Goal: Information Seeking & Learning: Compare options

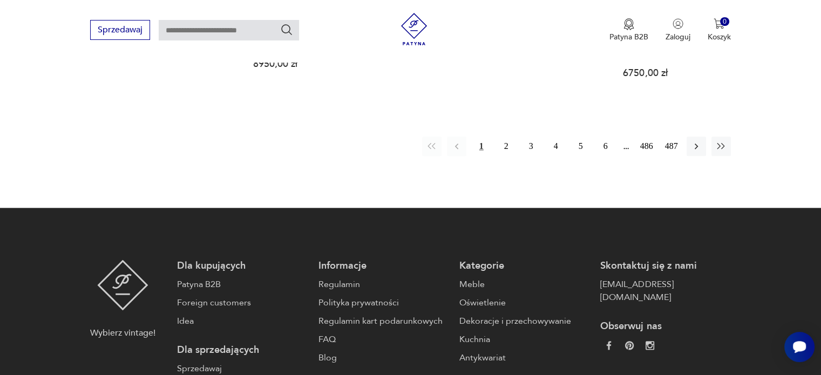
scroll to position [1311, 0]
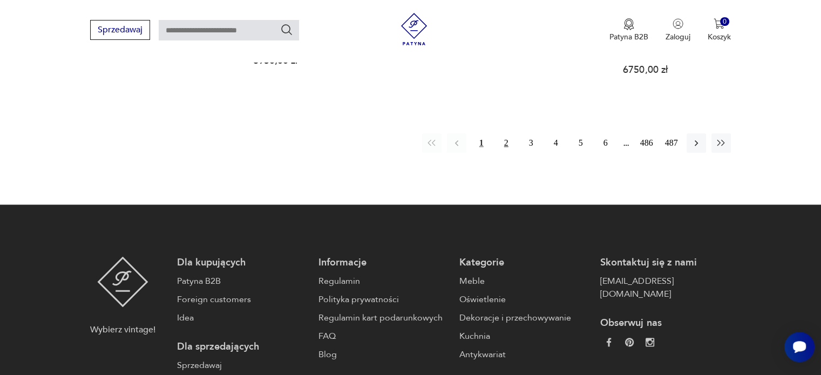
click at [503, 133] on button "2" at bounding box center [506, 142] width 19 height 19
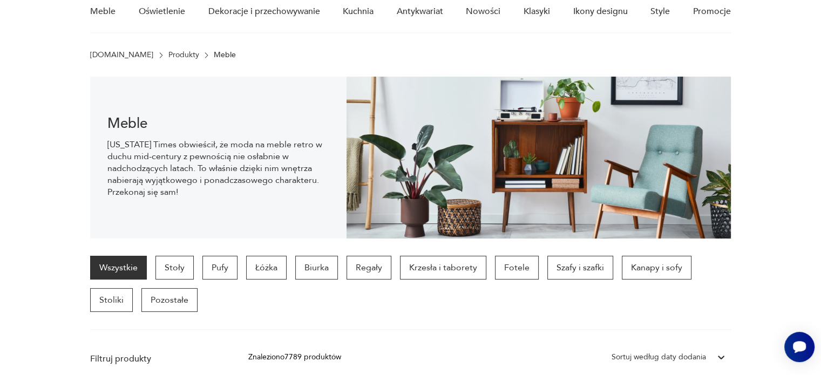
scroll to position [108, 0]
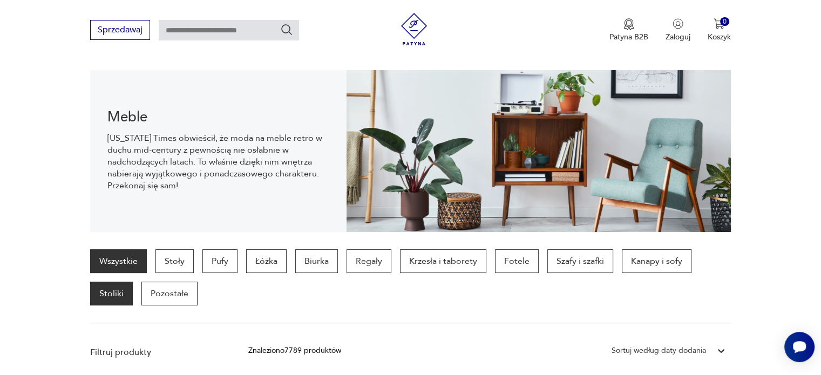
click at [124, 290] on p "Stoliki" at bounding box center [111, 294] width 43 height 24
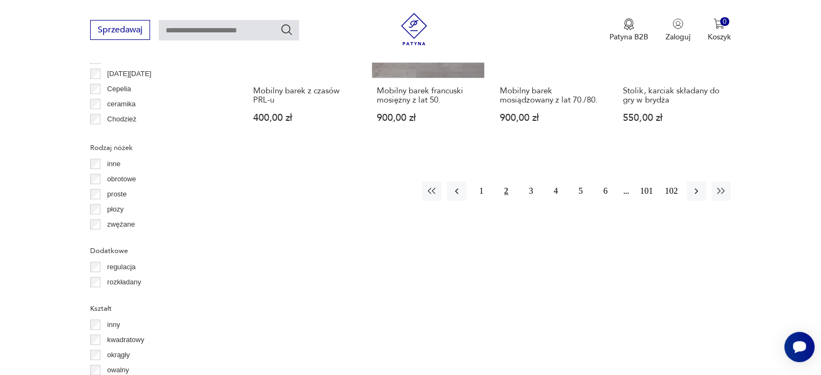
scroll to position [1042, 0]
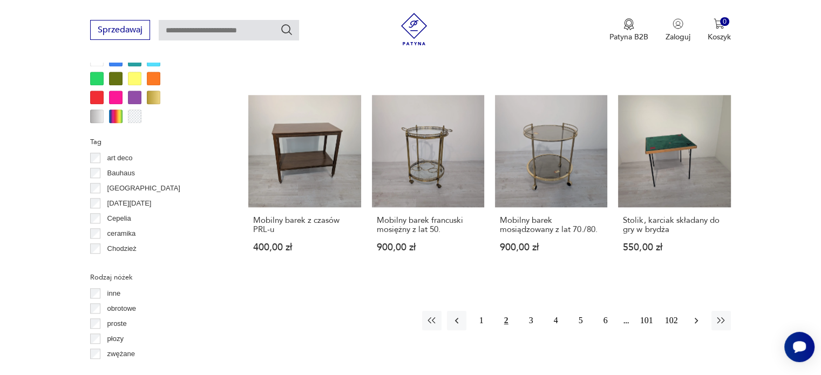
click at [697, 315] on icon "button" at bounding box center [696, 320] width 11 height 11
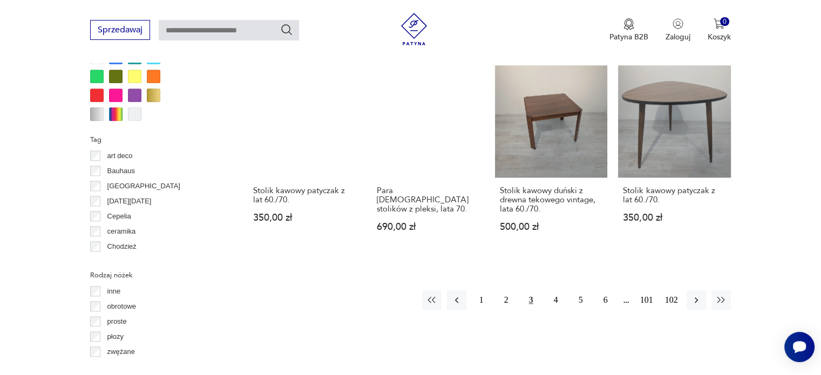
scroll to position [1042, 0]
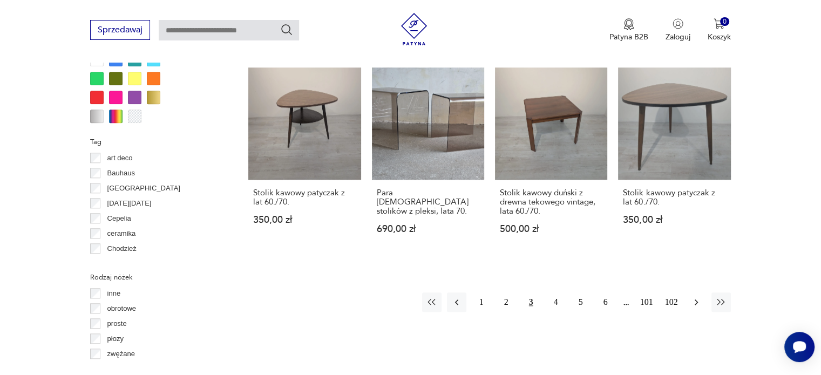
click at [700, 297] on icon "button" at bounding box center [696, 302] width 11 height 11
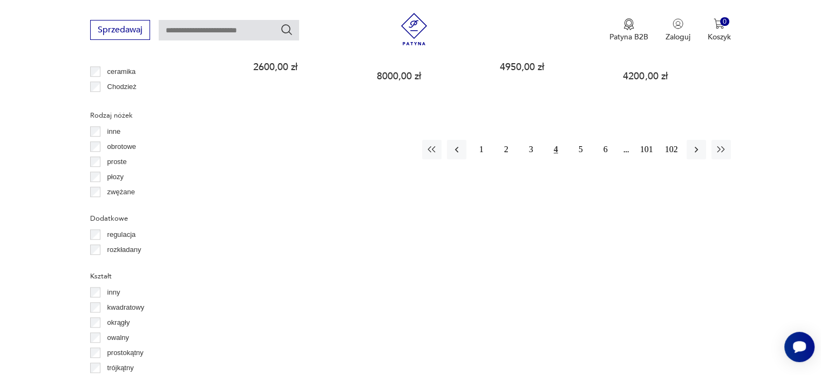
scroll to position [1042, 0]
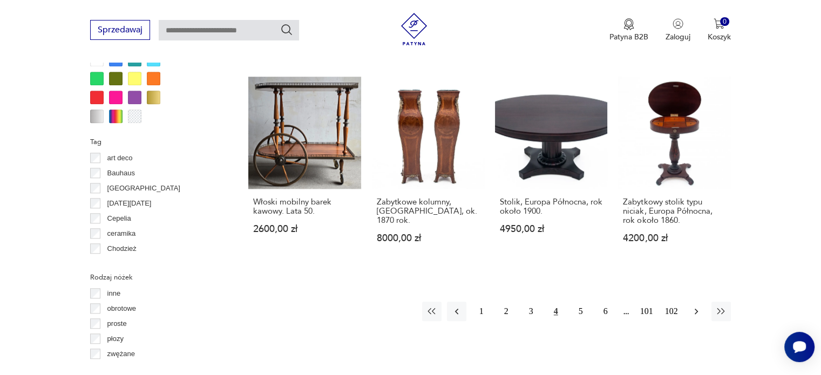
click at [699, 306] on icon "button" at bounding box center [696, 311] width 11 height 11
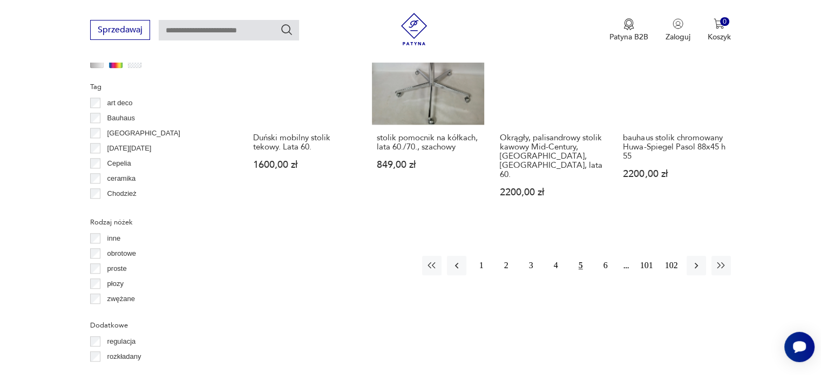
scroll to position [1096, 0]
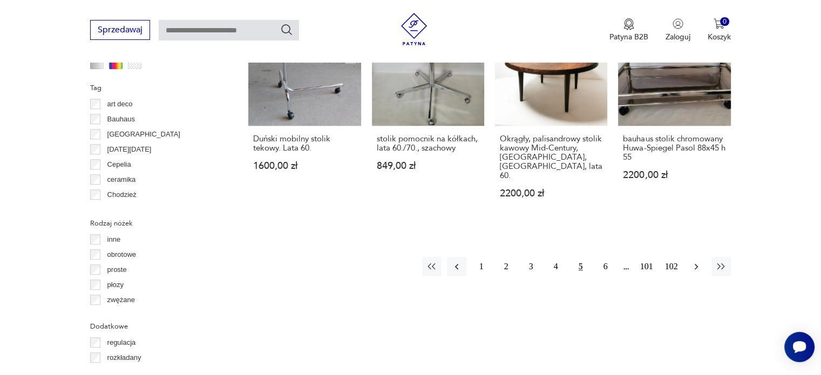
click at [695, 261] on icon "button" at bounding box center [696, 266] width 11 height 11
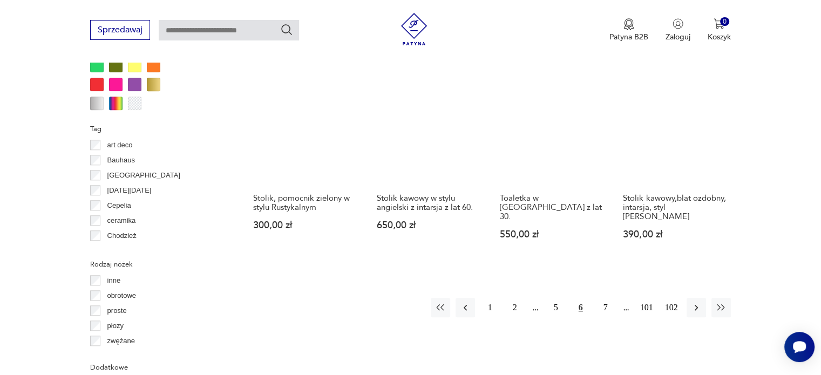
scroll to position [1096, 0]
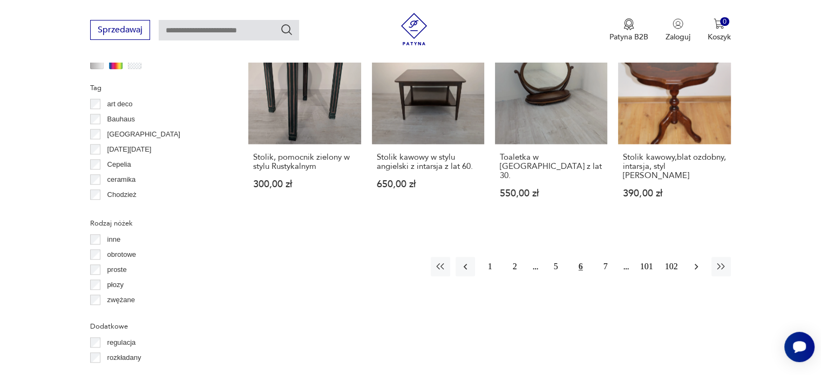
click at [697, 261] on icon "button" at bounding box center [696, 266] width 11 height 11
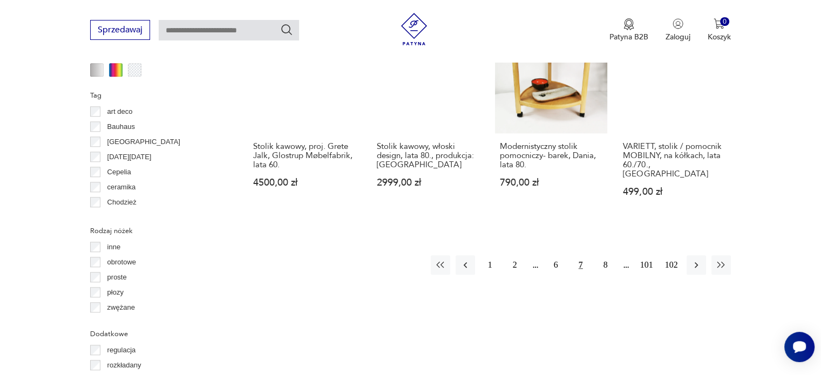
scroll to position [1096, 0]
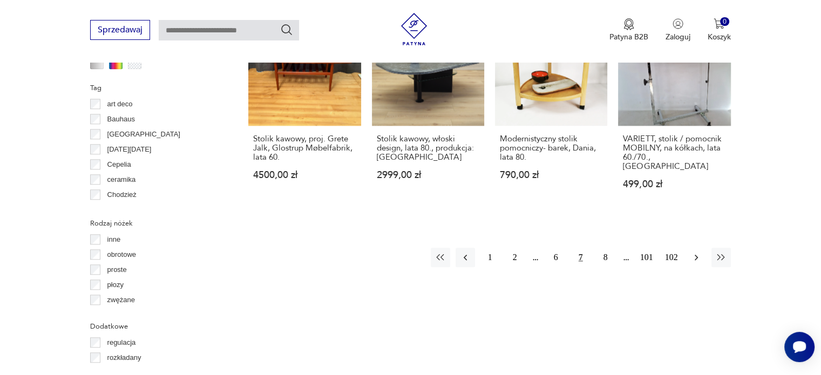
click at [697, 252] on icon "button" at bounding box center [696, 257] width 11 height 11
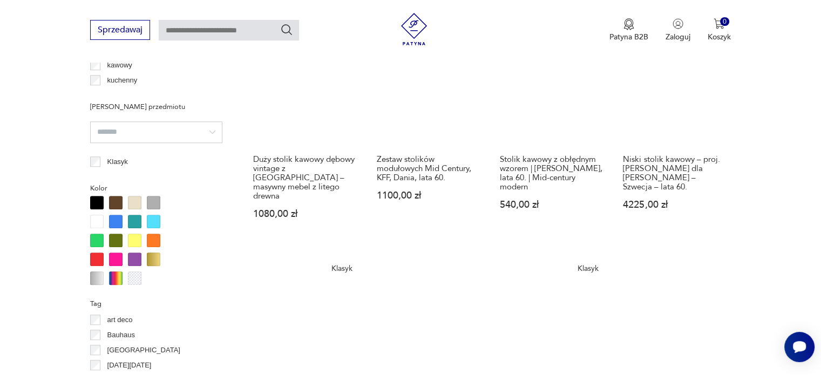
scroll to position [1096, 0]
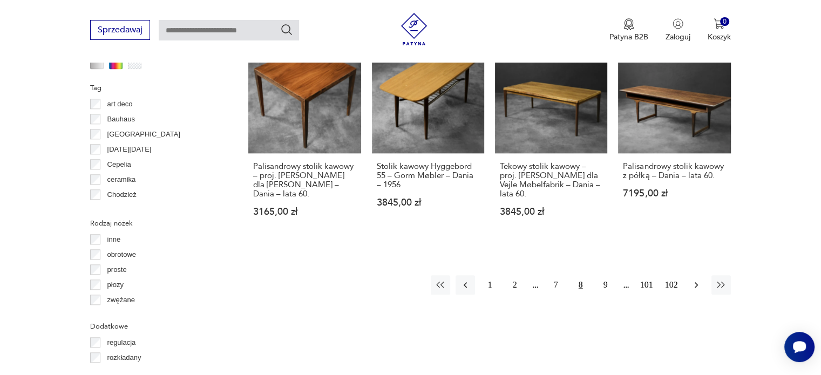
click at [697, 280] on icon "button" at bounding box center [696, 285] width 11 height 11
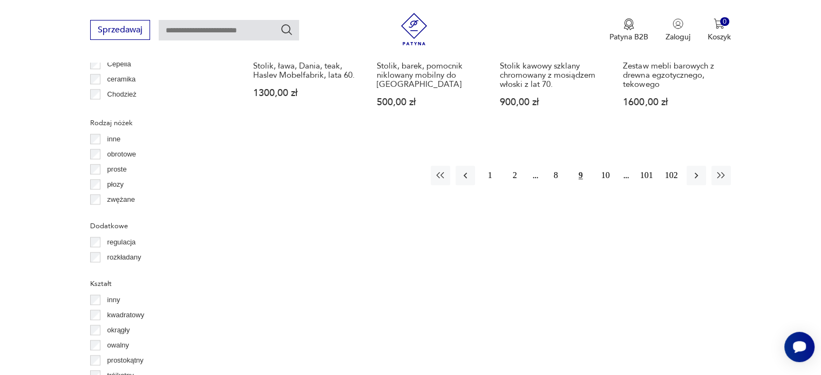
scroll to position [1204, 0]
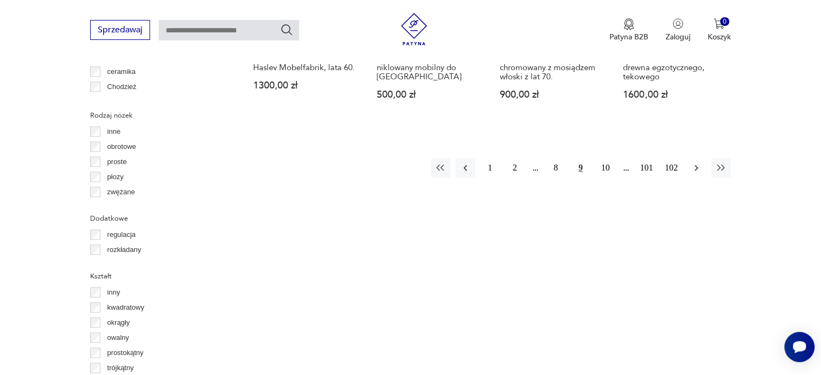
click at [694, 162] on icon "button" at bounding box center [696, 167] width 11 height 11
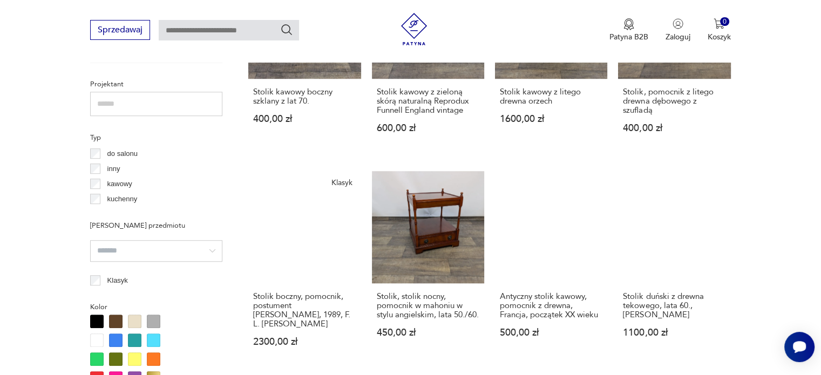
scroll to position [772, 0]
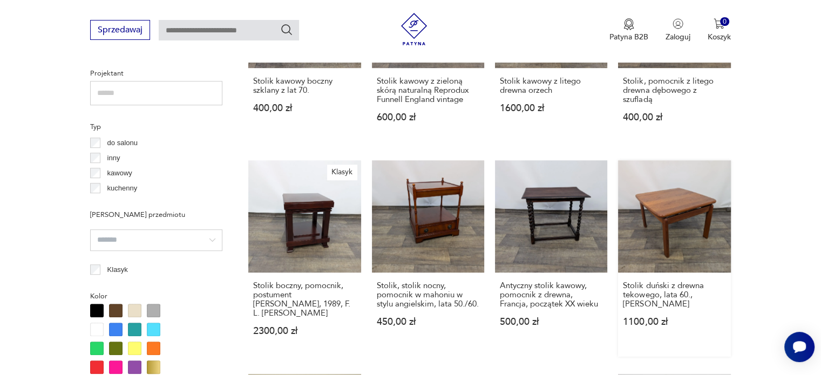
click at [662, 213] on link "Stolik duński z drewna tekowego, lata 60., [PERSON_NAME] 1100,00 zł" at bounding box center [674, 258] width 112 height 196
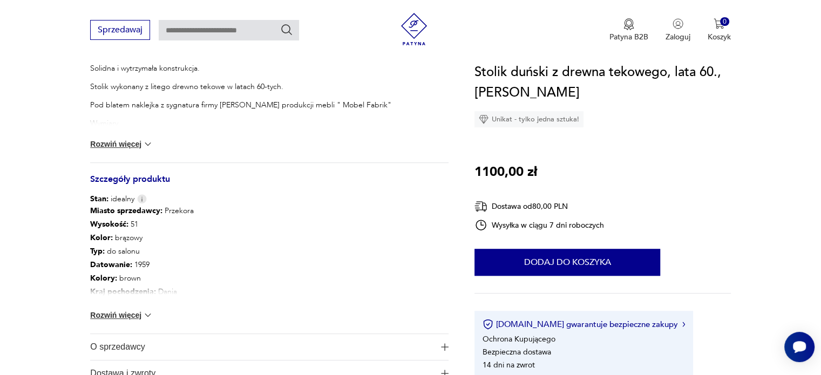
scroll to position [540, 0]
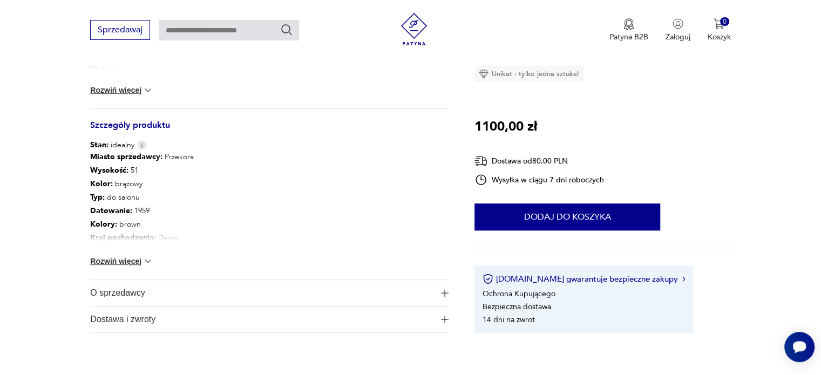
click at [125, 261] on button "Rozwiń więcej" at bounding box center [121, 261] width 63 height 11
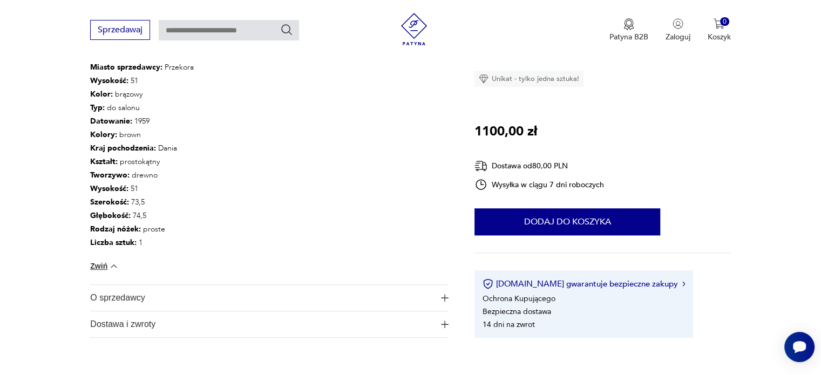
scroll to position [648, 0]
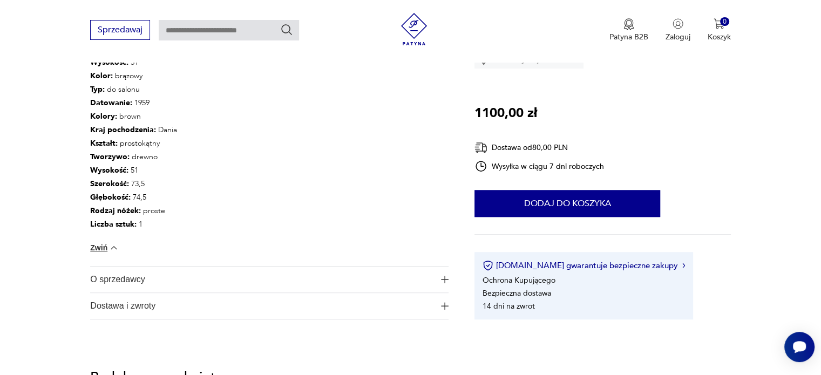
click at [91, 246] on button "Zwiń" at bounding box center [104, 247] width 29 height 11
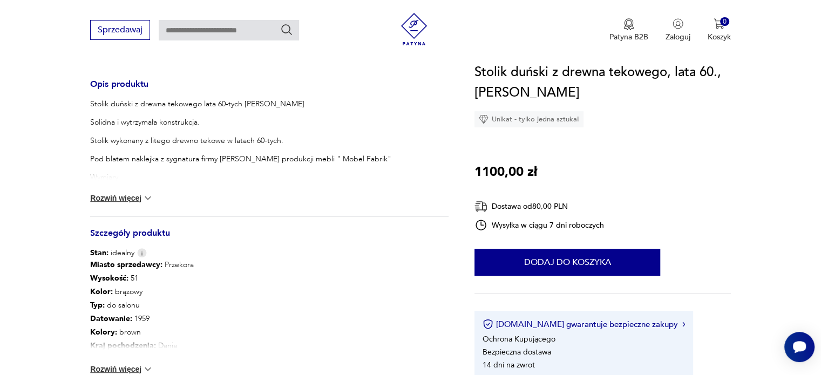
scroll to position [108, 0]
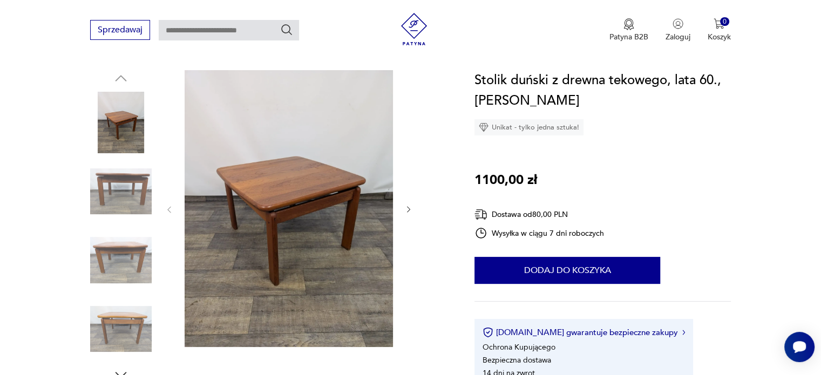
click at [406, 209] on icon "button" at bounding box center [408, 209] width 9 height 9
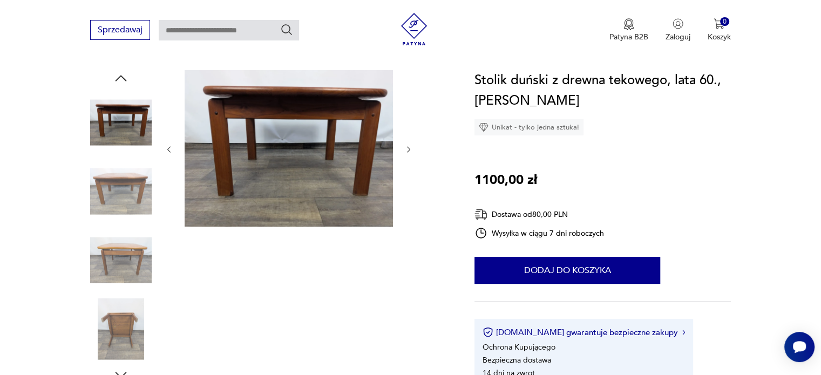
click at [406, 209] on div at bounding box center [289, 149] width 248 height 159
click at [416, 207] on div at bounding box center [269, 226] width 358 height 313
click at [408, 148] on icon "button" at bounding box center [408, 149] width 9 height 9
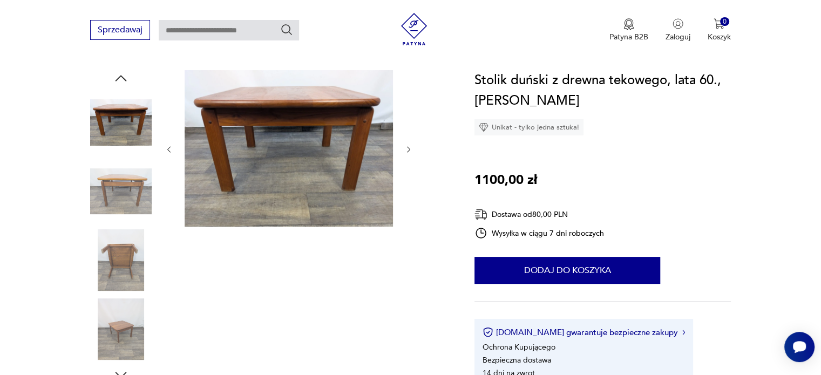
click at [410, 146] on icon "button" at bounding box center [408, 149] width 9 height 9
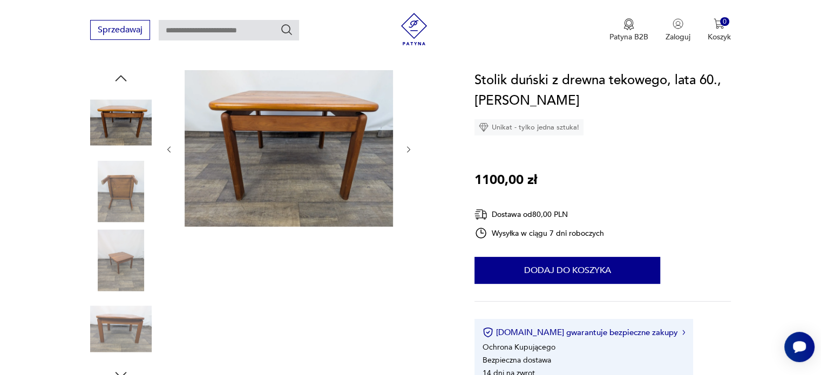
click at [410, 146] on icon "button" at bounding box center [408, 149] width 9 height 9
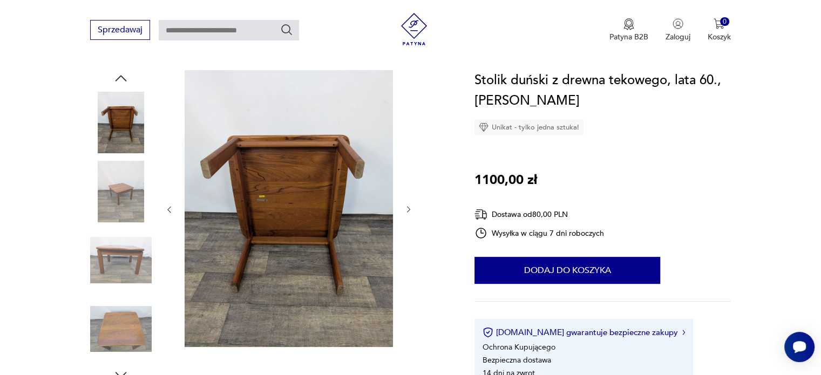
click at [408, 209] on icon "button" at bounding box center [408, 209] width 9 height 9
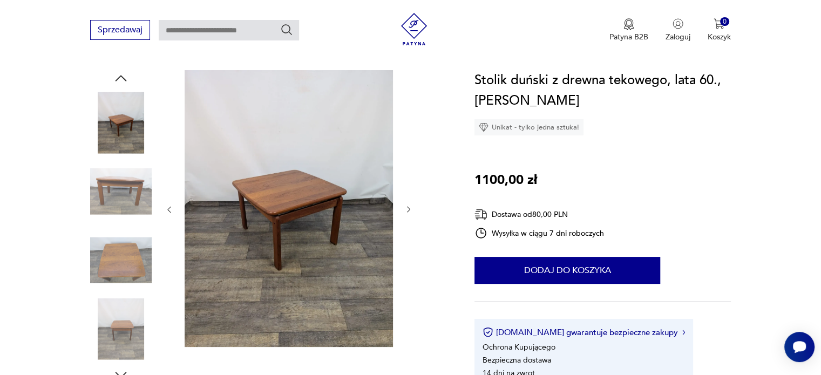
click at [408, 209] on icon "button" at bounding box center [408, 209] width 9 height 9
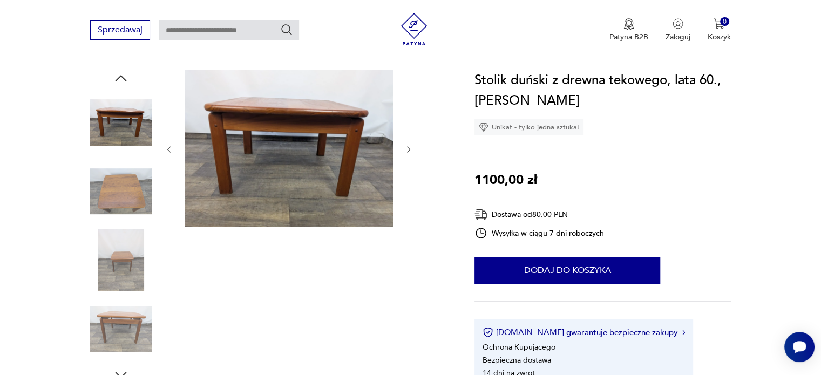
click at [408, 208] on div at bounding box center [289, 149] width 248 height 159
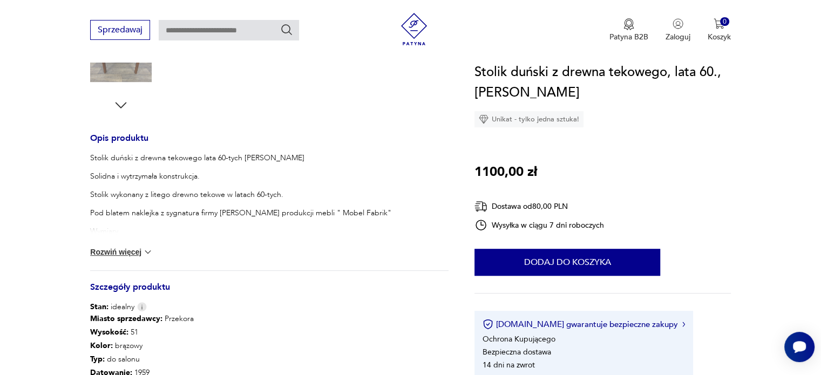
scroll to position [486, 0]
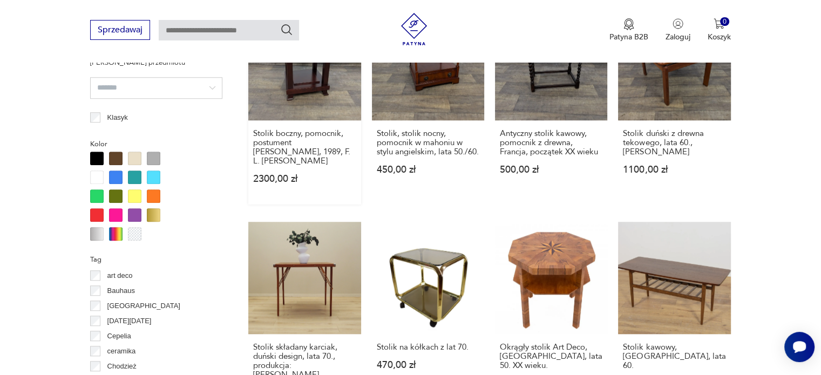
scroll to position [1140, 0]
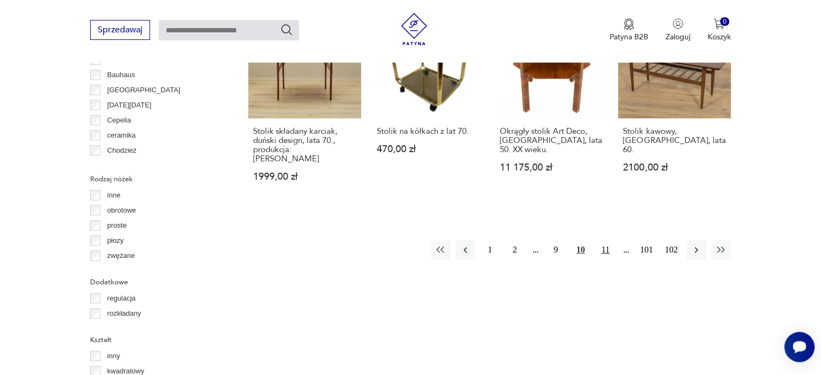
click at [605, 240] on button "11" at bounding box center [605, 249] width 19 height 19
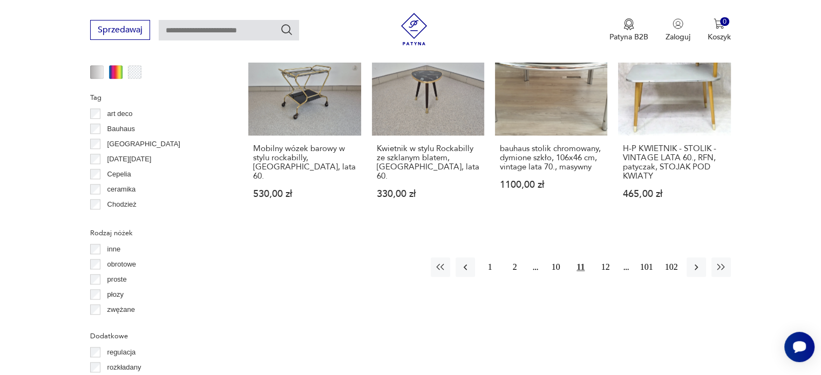
scroll to position [1096, 0]
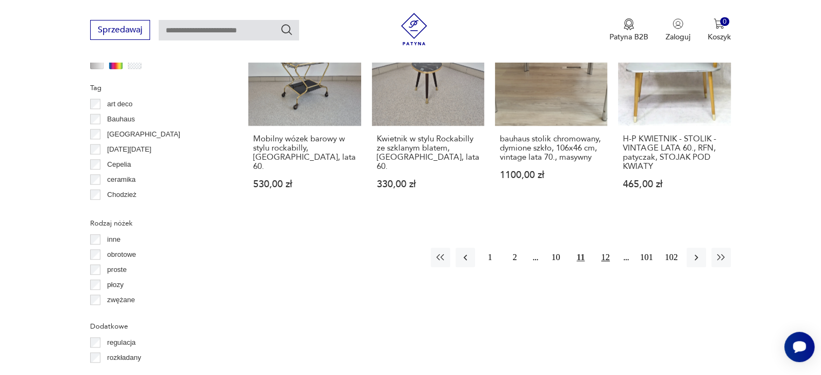
click at [607, 249] on button "12" at bounding box center [605, 257] width 19 height 19
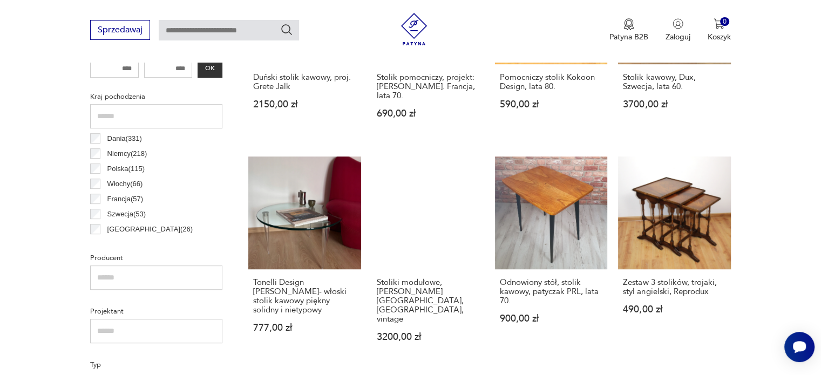
scroll to position [556, 0]
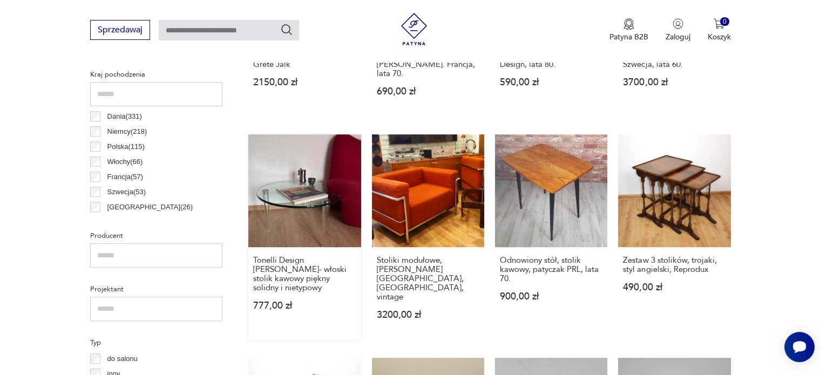
click at [302, 193] on link "Tonelli Design [PERSON_NAME]- włoski stolik kawowy piękny solidny i nietypowy 7…" at bounding box center [304, 237] width 112 height 206
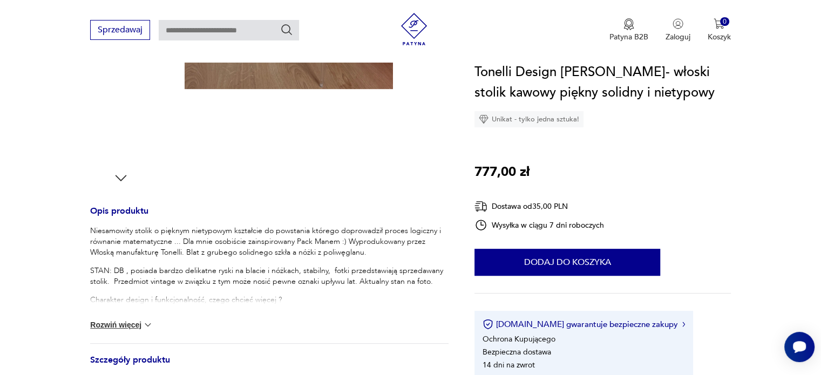
scroll to position [324, 0]
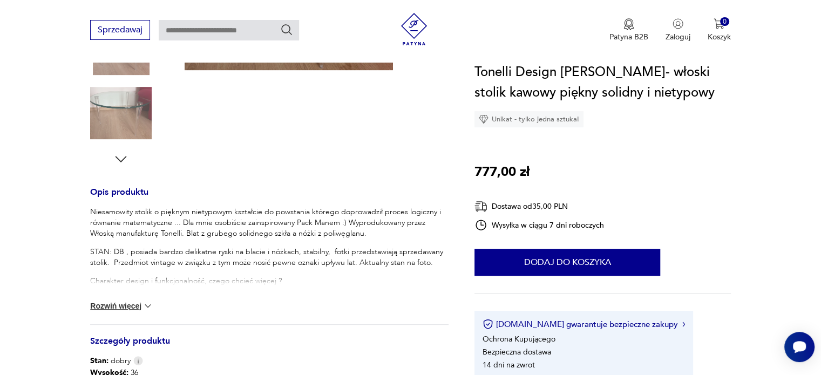
click at [120, 302] on button "Rozwiń więcej" at bounding box center [121, 306] width 63 height 11
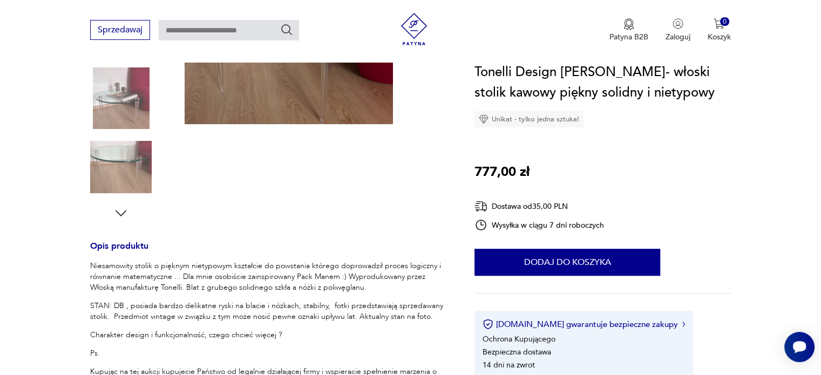
scroll to position [0, 0]
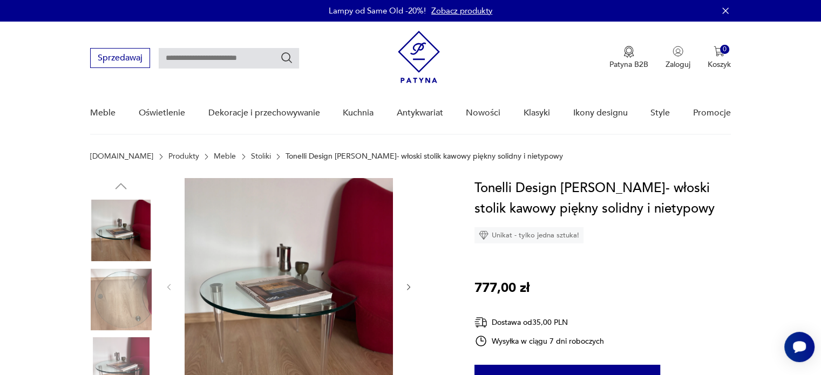
click at [410, 287] on icon "button" at bounding box center [408, 287] width 9 height 9
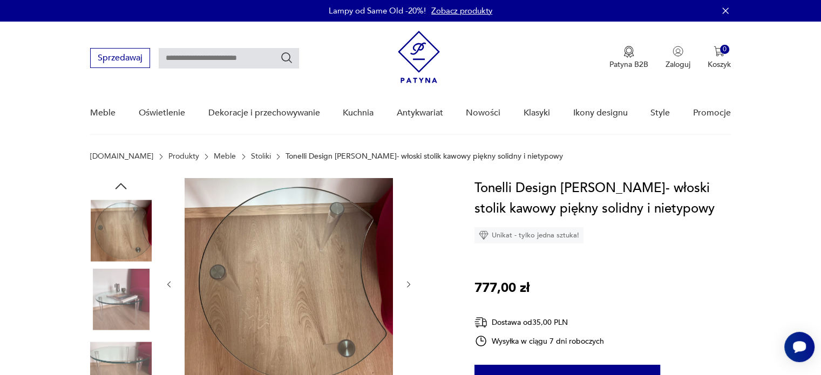
click at [409, 287] on icon "button" at bounding box center [408, 284] width 9 height 9
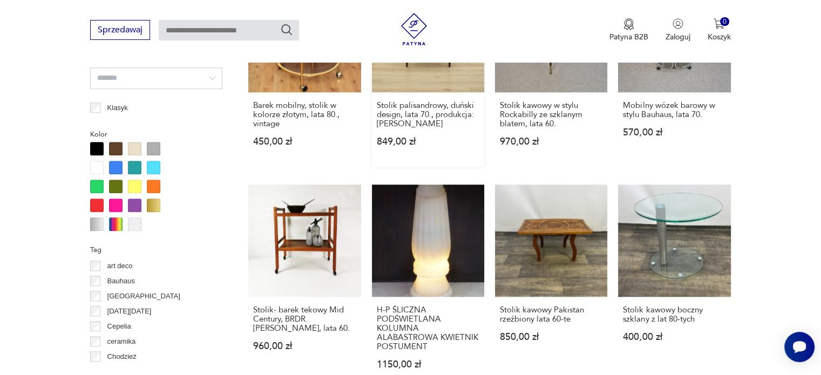
scroll to position [1204, 0]
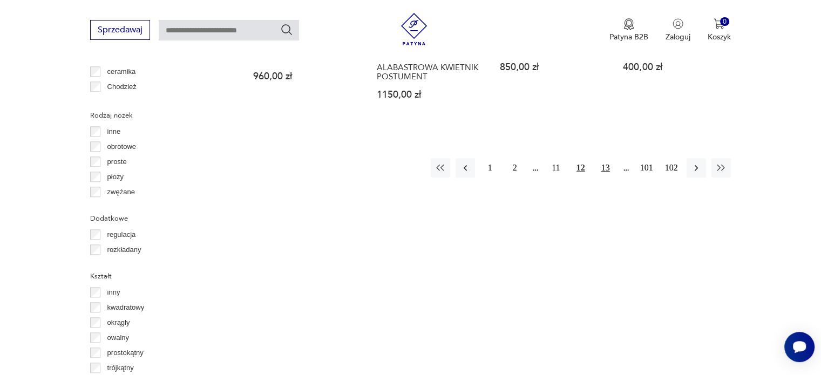
click at [605, 158] on button "13" at bounding box center [605, 167] width 19 height 19
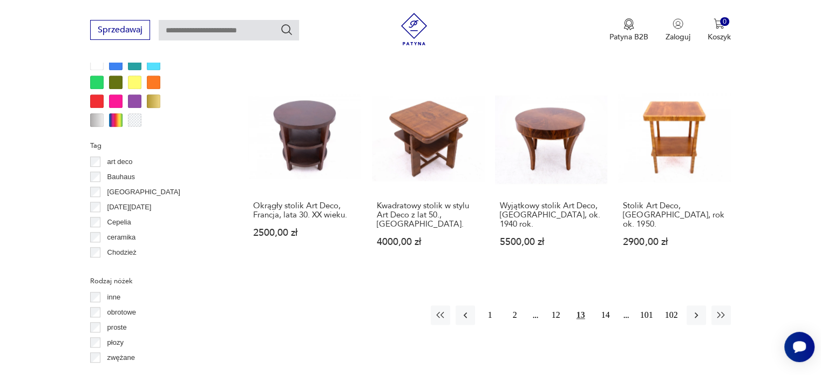
scroll to position [1042, 0]
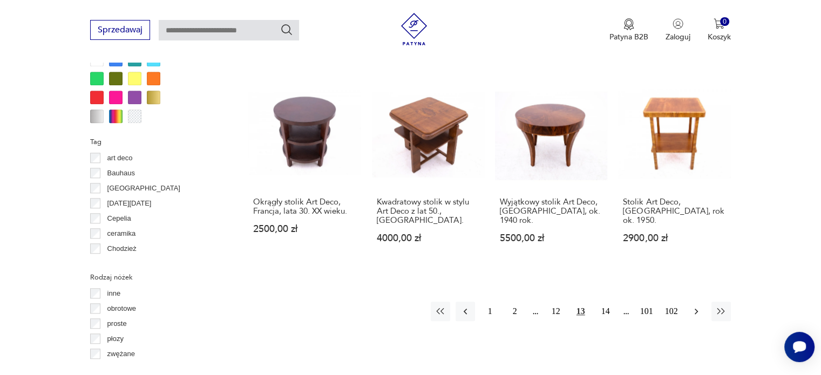
click at [695, 306] on icon "button" at bounding box center [696, 311] width 11 height 11
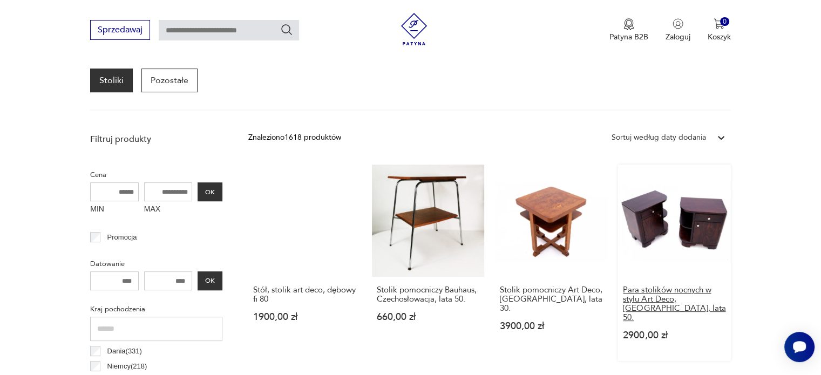
scroll to position [340, 0]
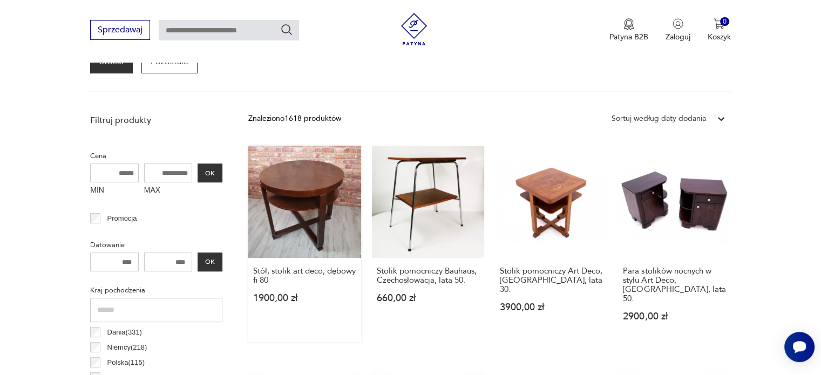
click at [287, 196] on link "Stół, stolik art deco, dębowy fi 80 1900,00 zł" at bounding box center [304, 244] width 112 height 196
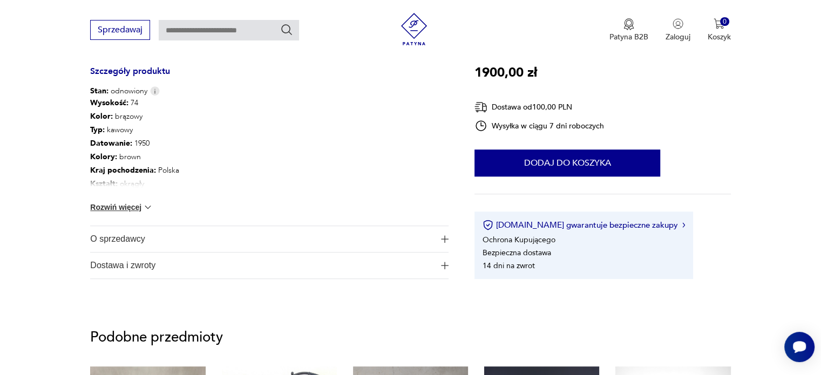
scroll to position [810, 0]
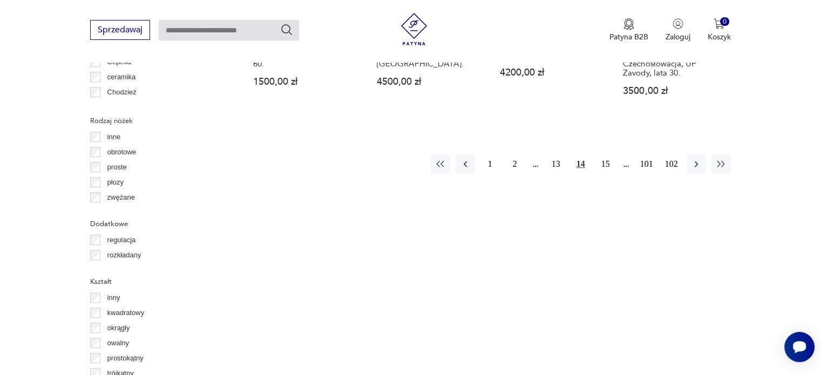
scroll to position [1204, 0]
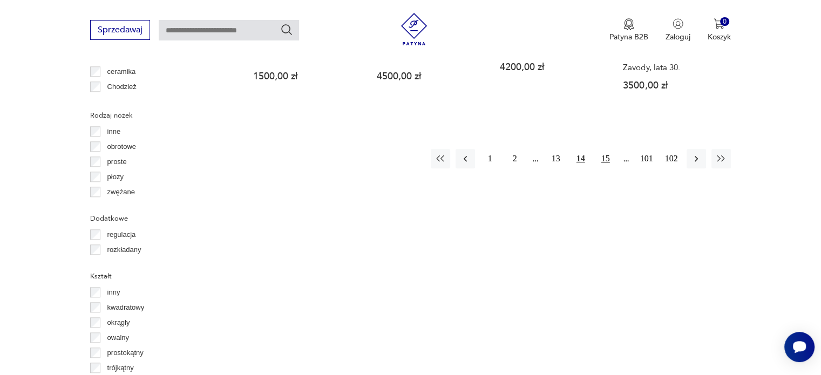
click at [601, 149] on button "15" at bounding box center [605, 158] width 19 height 19
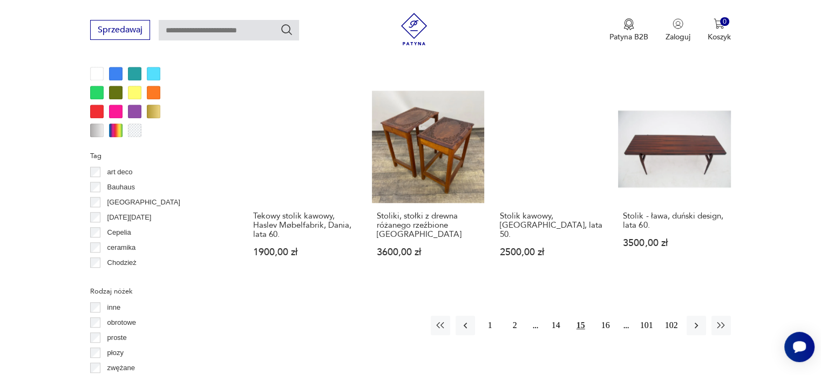
scroll to position [1042, 0]
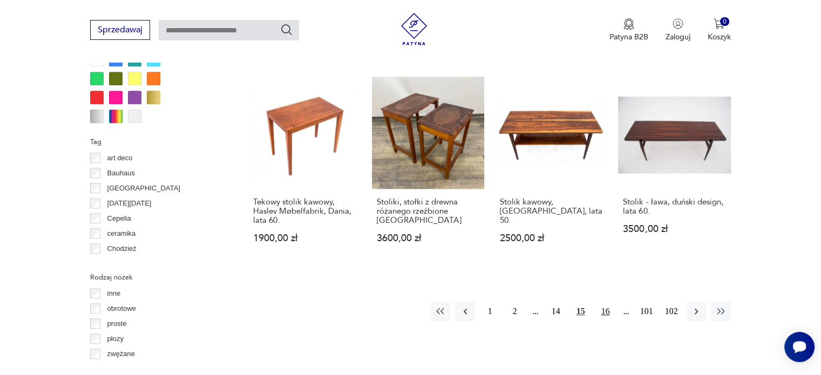
click at [602, 302] on button "16" at bounding box center [605, 311] width 19 height 19
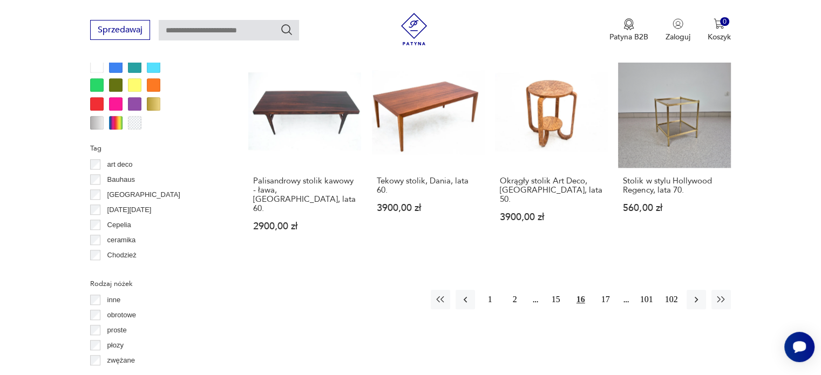
scroll to position [1042, 0]
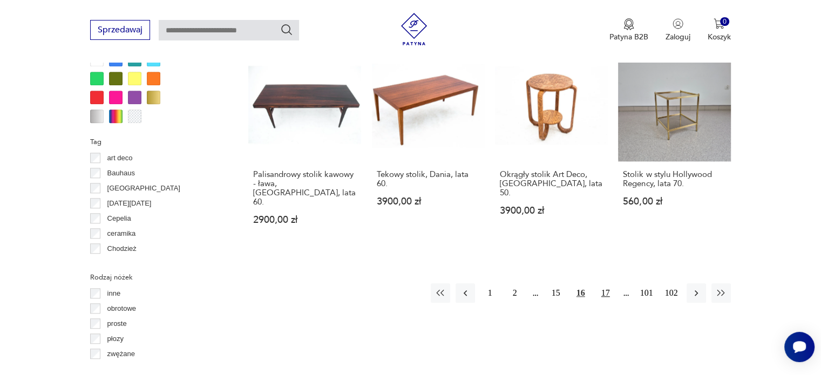
click at [605, 283] on button "17" at bounding box center [605, 292] width 19 height 19
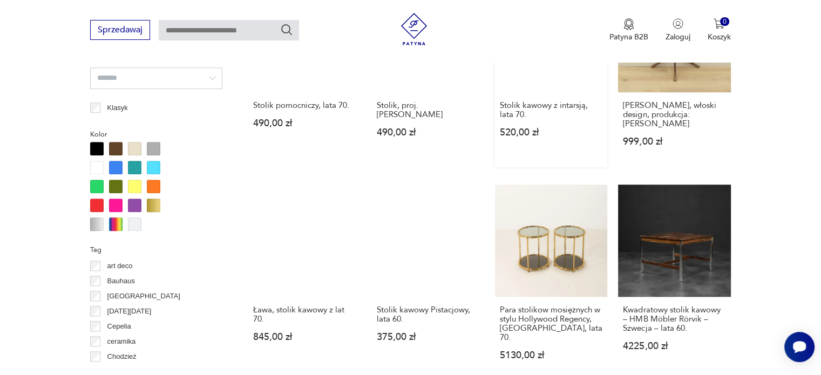
scroll to position [1150, 0]
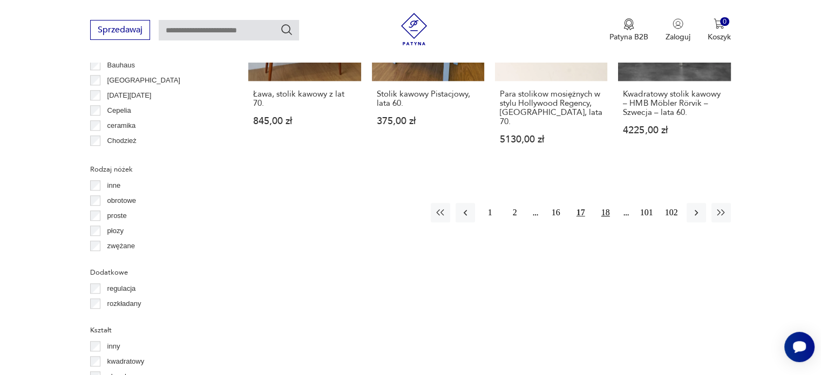
click at [605, 203] on button "18" at bounding box center [605, 212] width 19 height 19
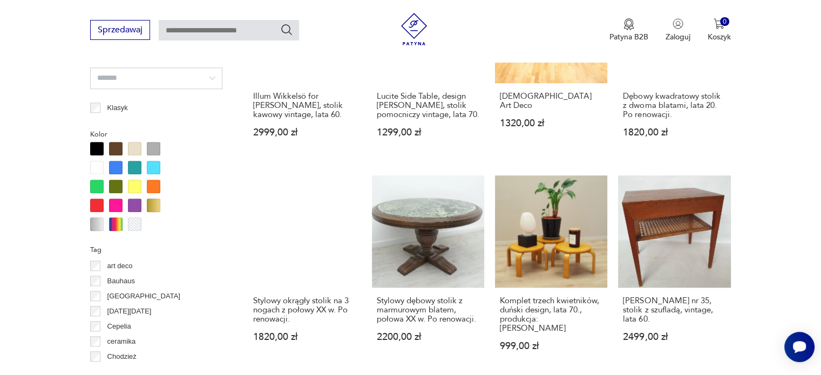
scroll to position [1096, 0]
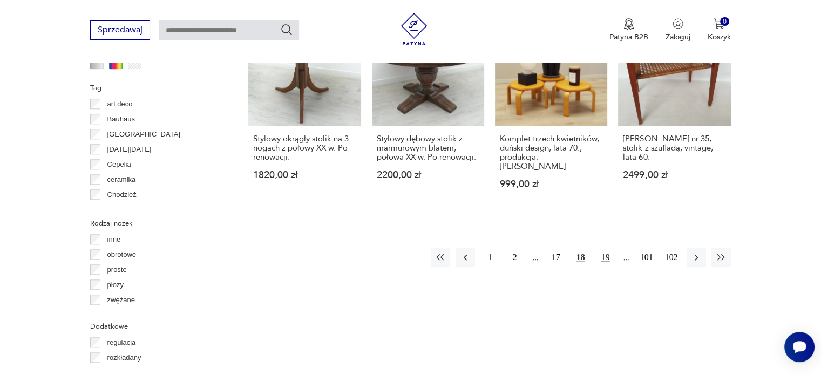
click at [606, 253] on button "19" at bounding box center [605, 257] width 19 height 19
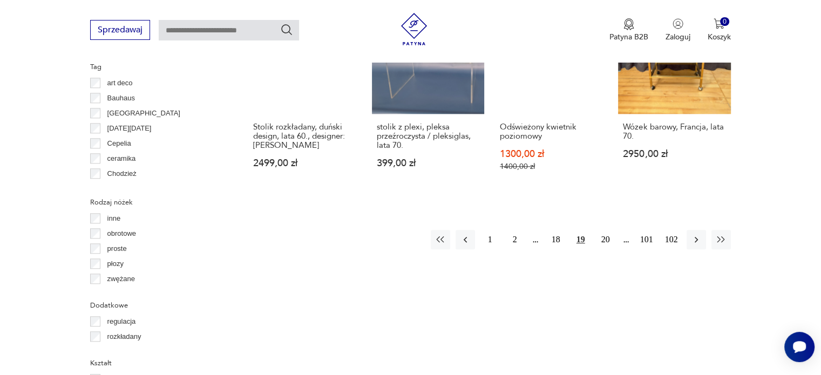
scroll to position [1204, 0]
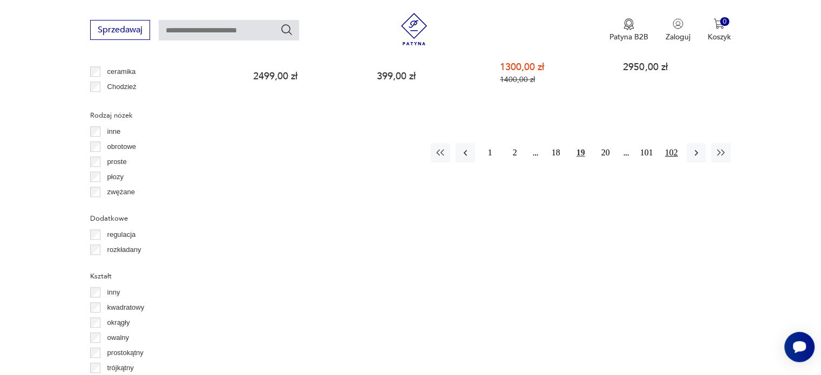
click at [674, 143] on button "102" at bounding box center [671, 152] width 19 height 19
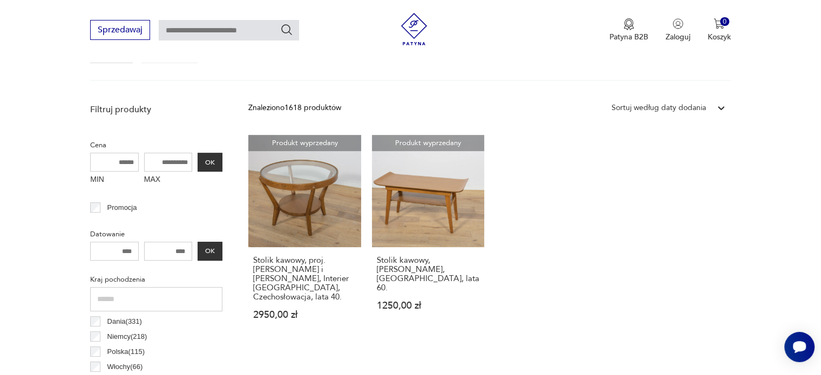
scroll to position [448, 0]
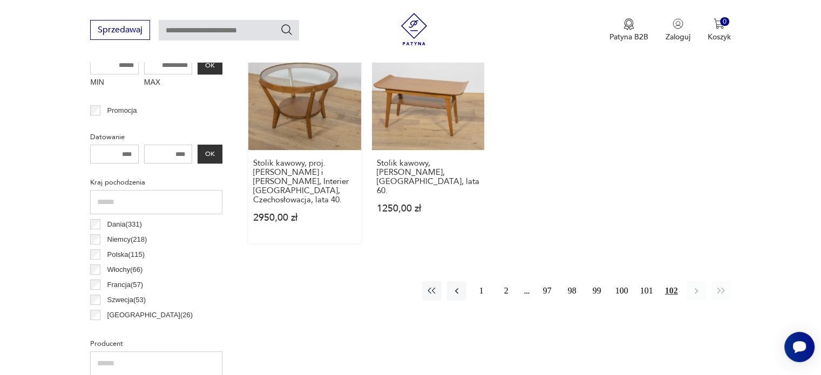
click at [288, 81] on link "Produkt wyprzedany Stolik kawowy, proj. [PERSON_NAME] i [PERSON_NAME], Interier…" at bounding box center [304, 141] width 112 height 206
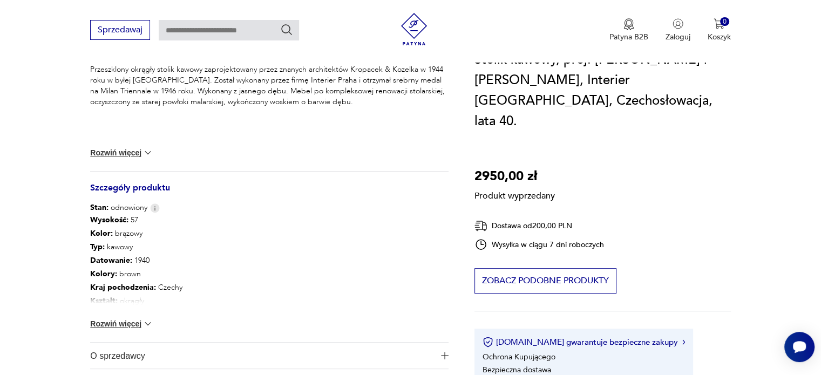
scroll to position [486, 0]
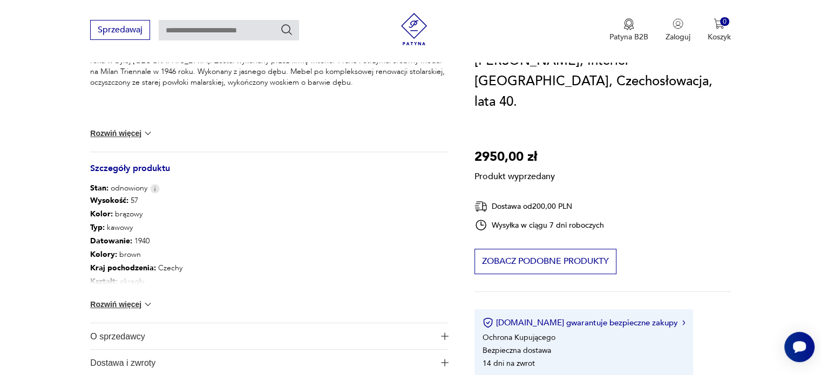
click at [107, 302] on button "Rozwiń więcej" at bounding box center [121, 304] width 63 height 11
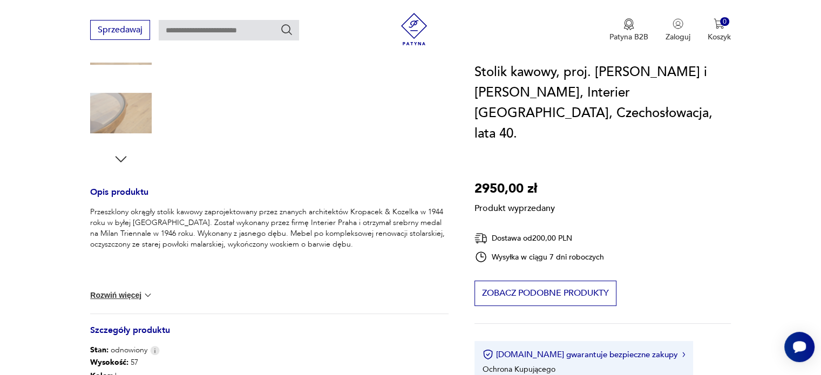
scroll to position [0, 0]
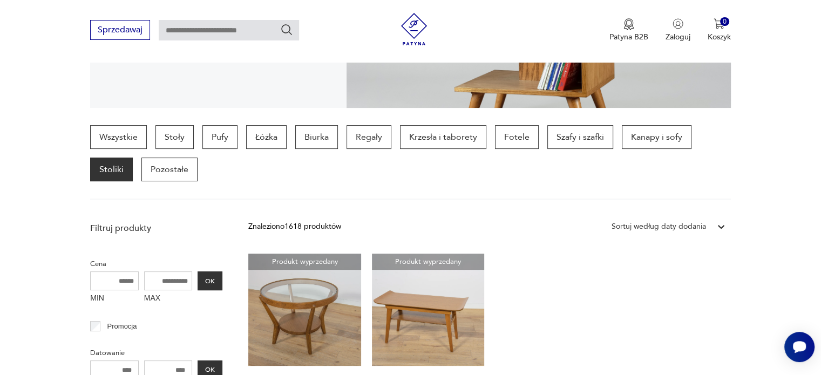
scroll to position [502, 0]
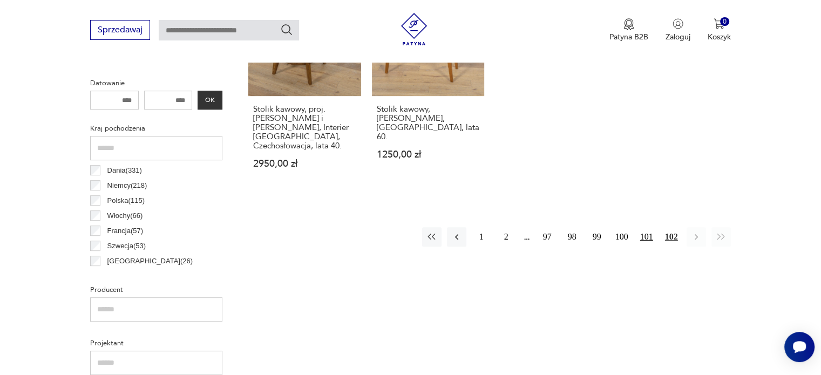
click at [645, 227] on button "101" at bounding box center [646, 236] width 19 height 19
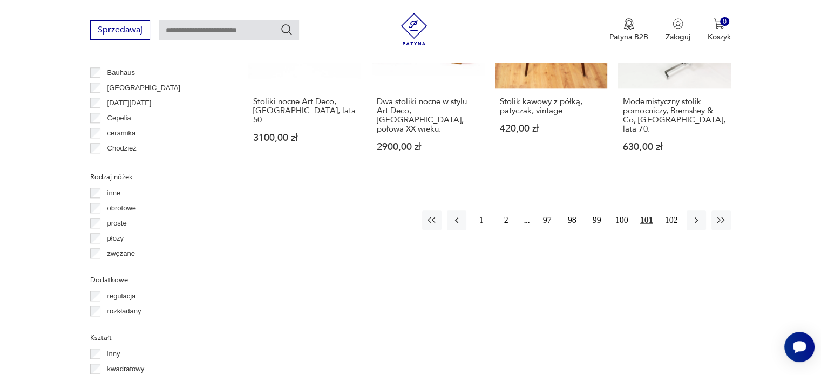
scroll to position [1204, 0]
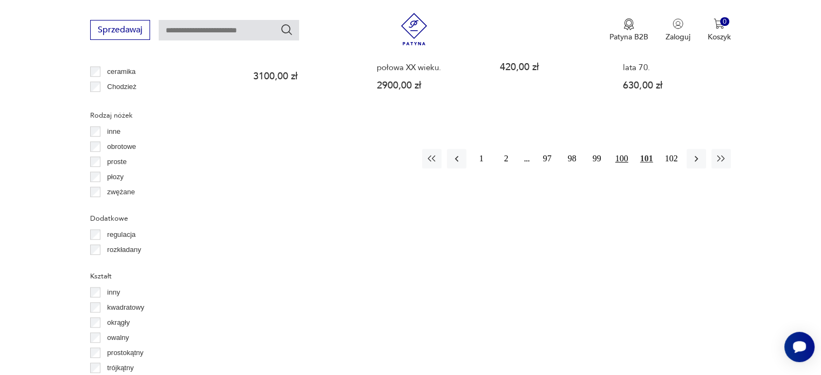
click at [620, 149] on button "100" at bounding box center [621, 158] width 19 height 19
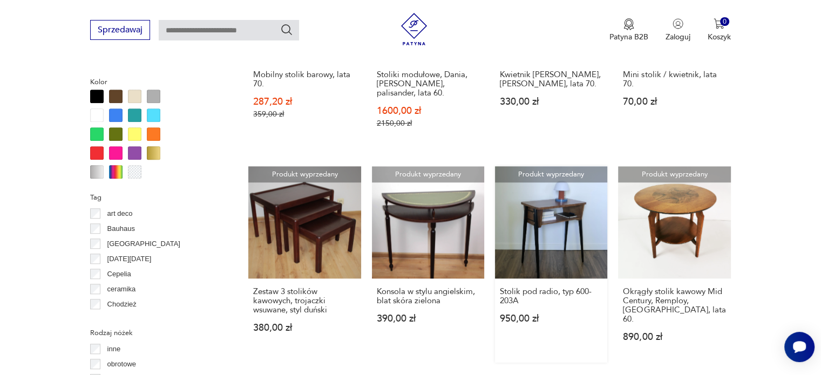
scroll to position [1042, 0]
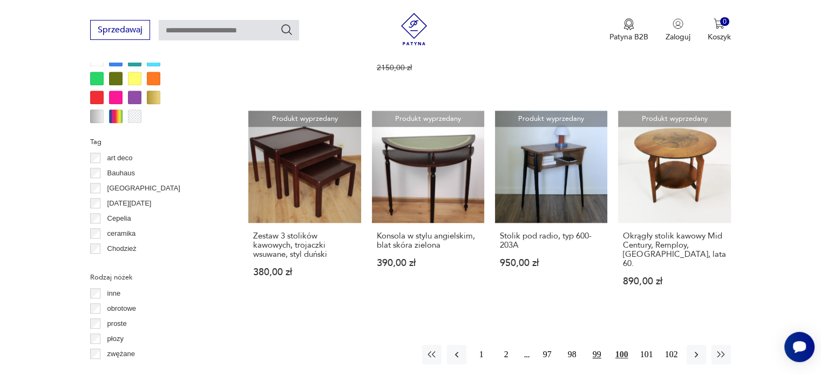
click at [596, 345] on button "99" at bounding box center [596, 354] width 19 height 19
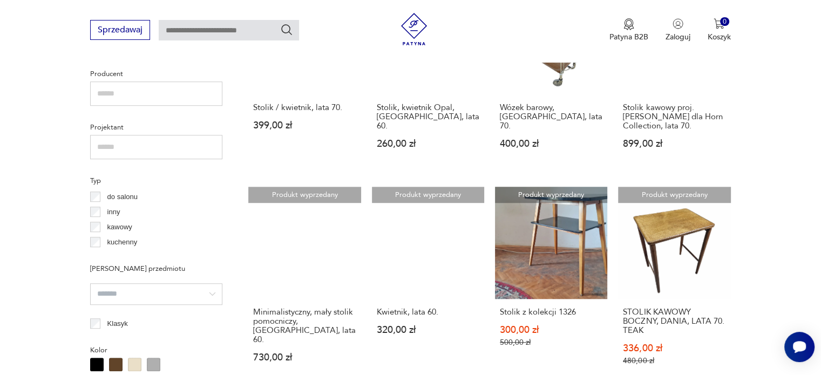
scroll to position [1042, 0]
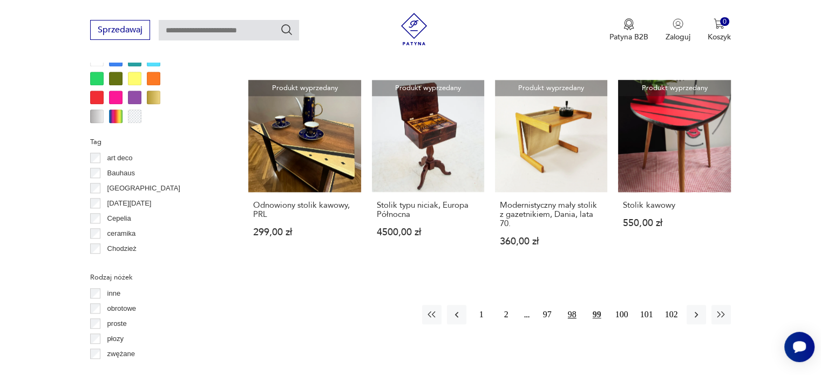
click at [574, 314] on button "98" at bounding box center [571, 314] width 19 height 19
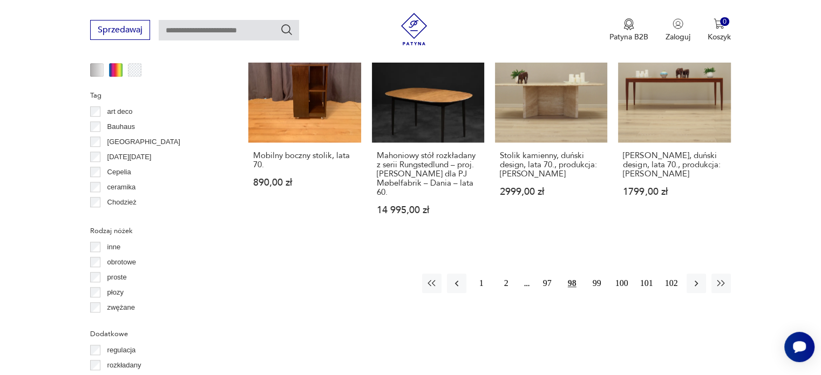
scroll to position [1096, 0]
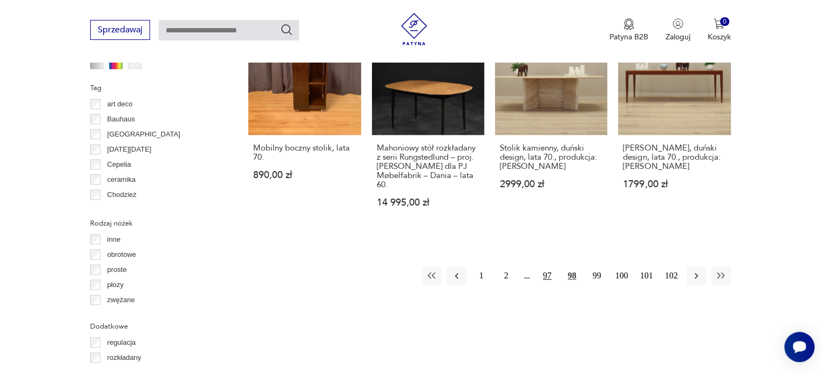
click at [547, 266] on button "97" at bounding box center [547, 275] width 19 height 19
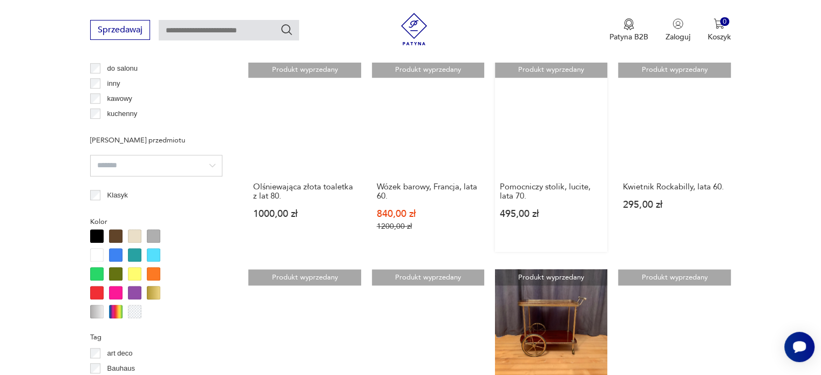
scroll to position [988, 0]
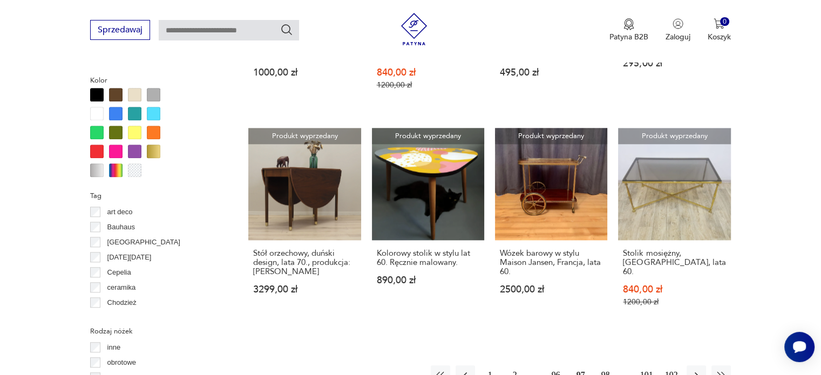
click at [557, 365] on button "96" at bounding box center [555, 374] width 19 height 19
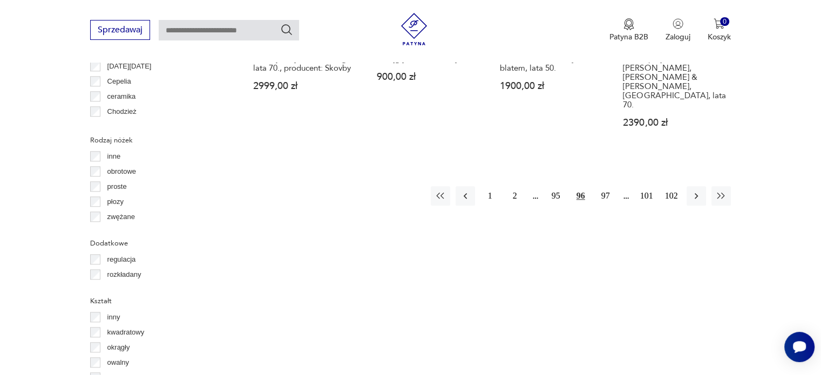
scroll to position [1204, 0]
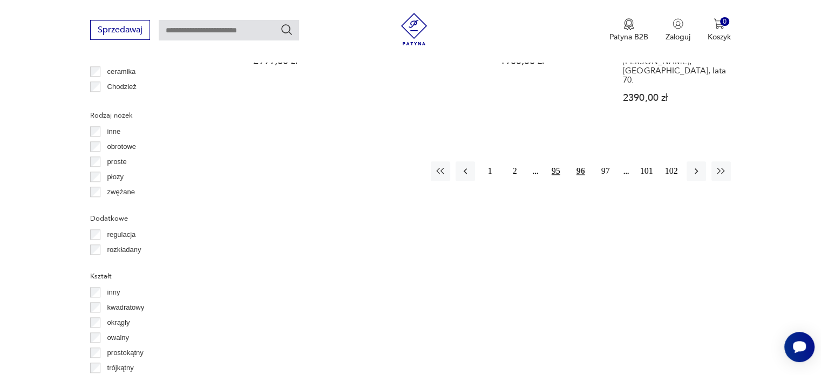
click at [560, 161] on button "95" at bounding box center [555, 170] width 19 height 19
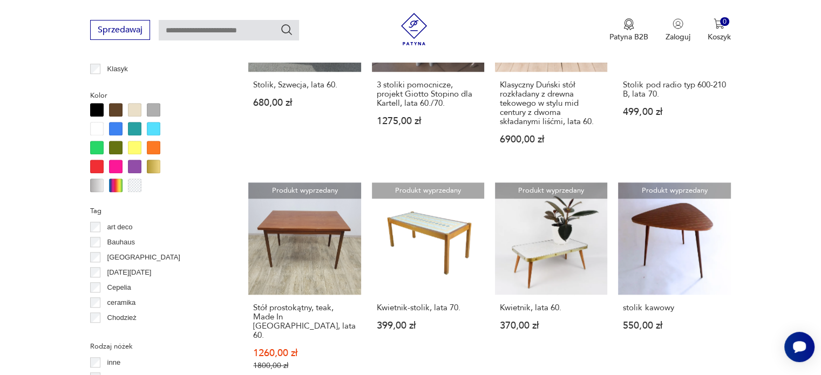
scroll to position [1042, 0]
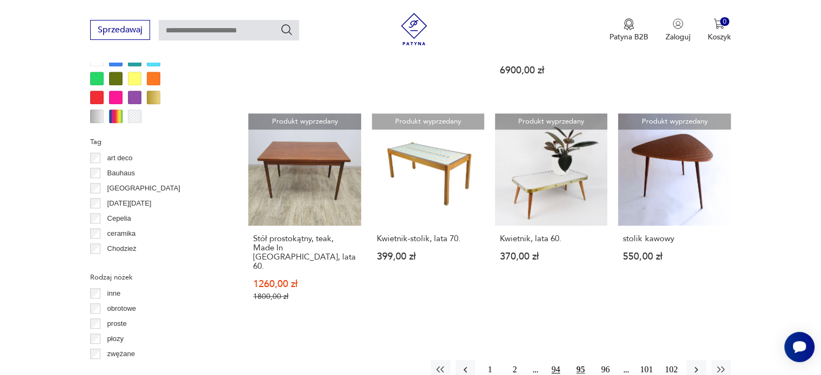
click at [550, 360] on button "94" at bounding box center [555, 369] width 19 height 19
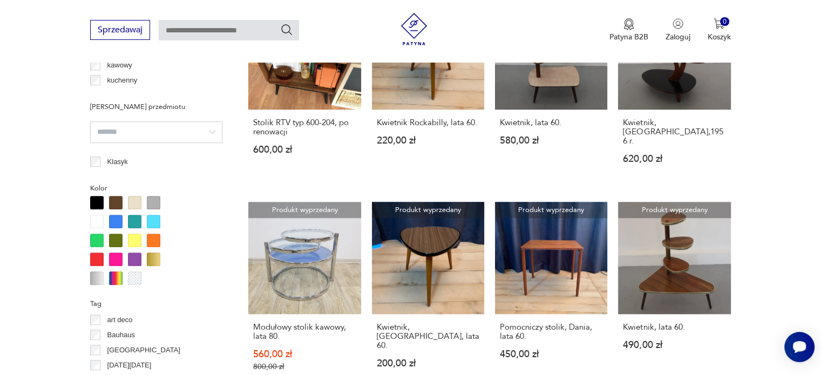
scroll to position [1042, 0]
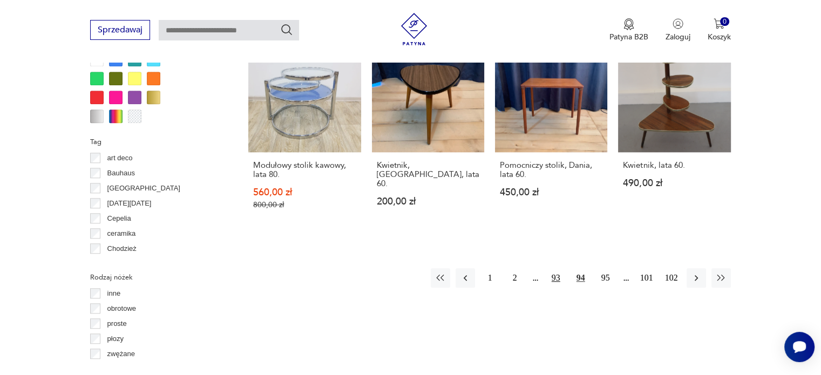
click at [555, 268] on button "93" at bounding box center [555, 277] width 19 height 19
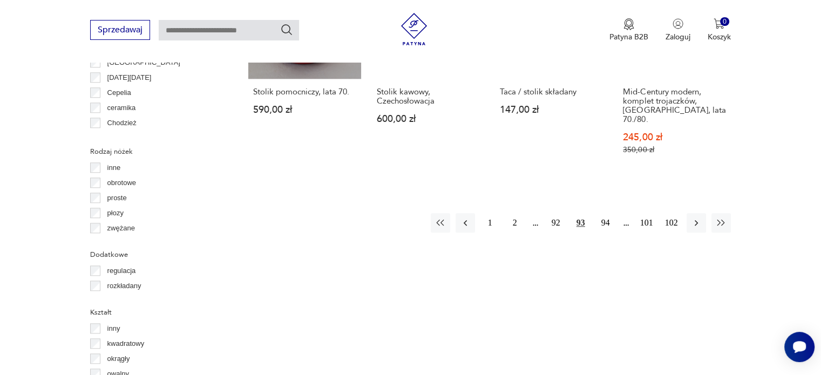
scroll to position [1204, 0]
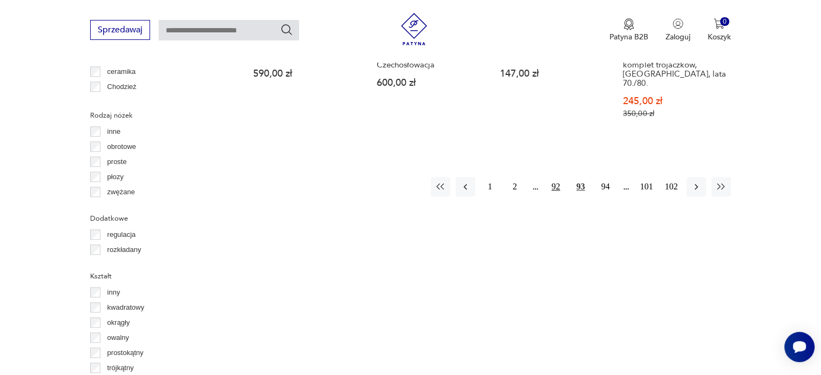
click at [561, 177] on button "92" at bounding box center [555, 186] width 19 height 19
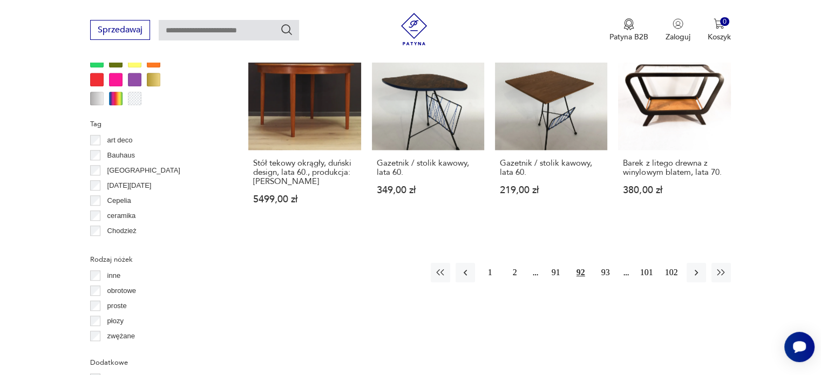
scroll to position [1150, 0]
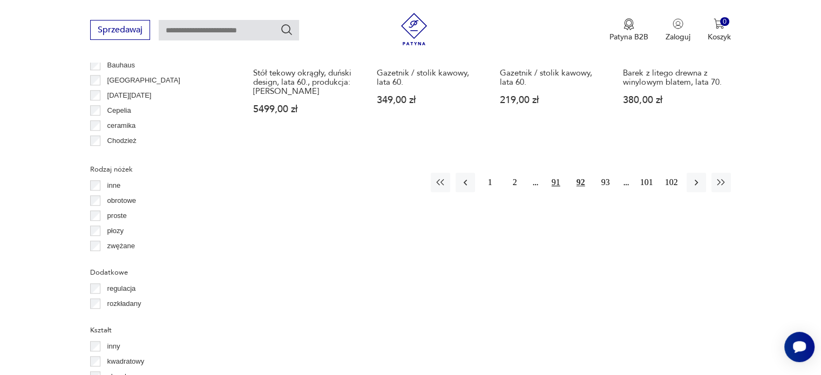
click at [560, 184] on button "91" at bounding box center [555, 182] width 19 height 19
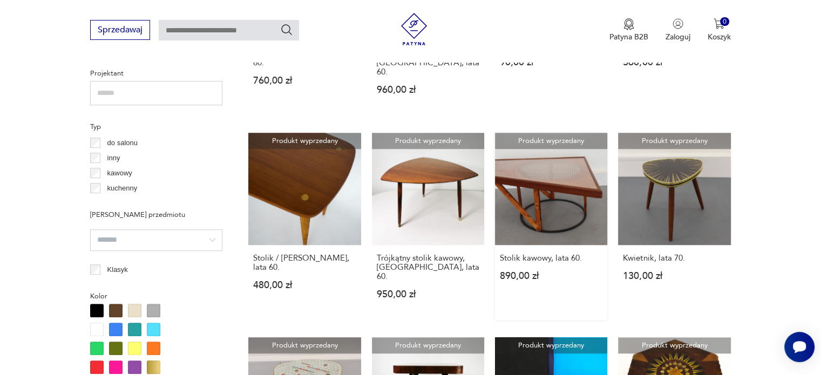
scroll to position [988, 0]
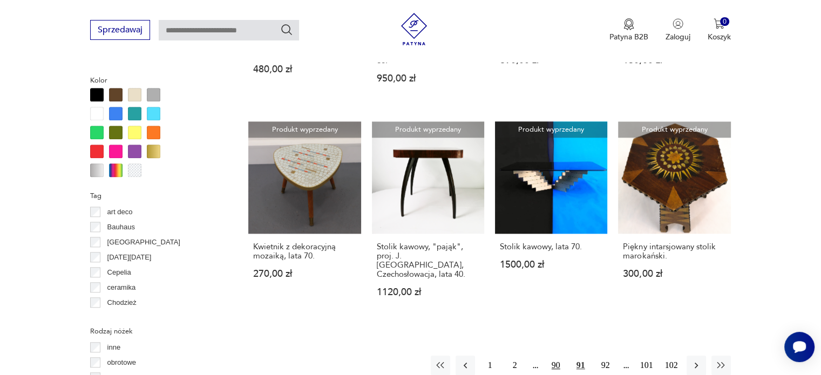
click at [555, 356] on button "90" at bounding box center [555, 365] width 19 height 19
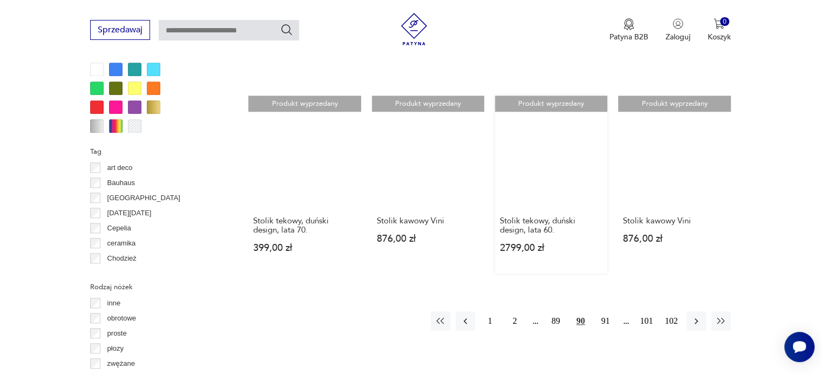
scroll to position [1042, 0]
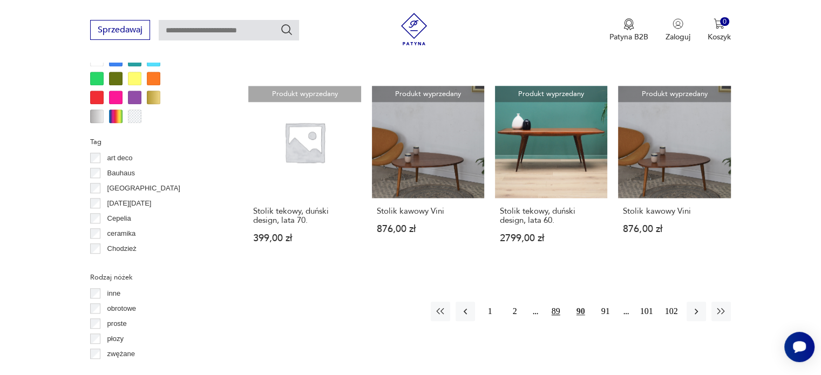
click at [552, 302] on button "89" at bounding box center [555, 311] width 19 height 19
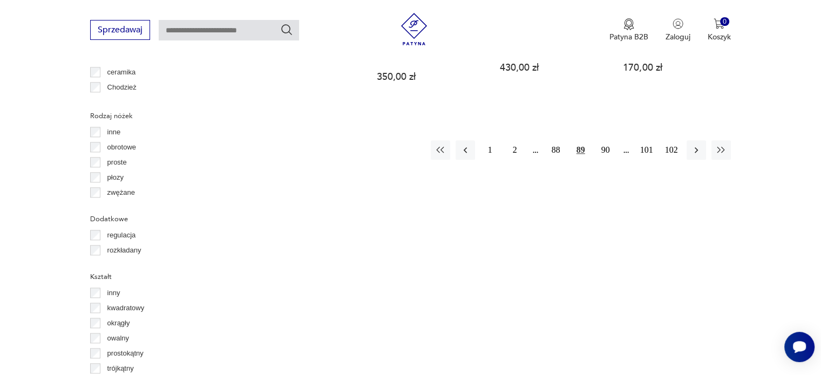
scroll to position [1204, 0]
click at [554, 140] on button "88" at bounding box center [555, 149] width 19 height 19
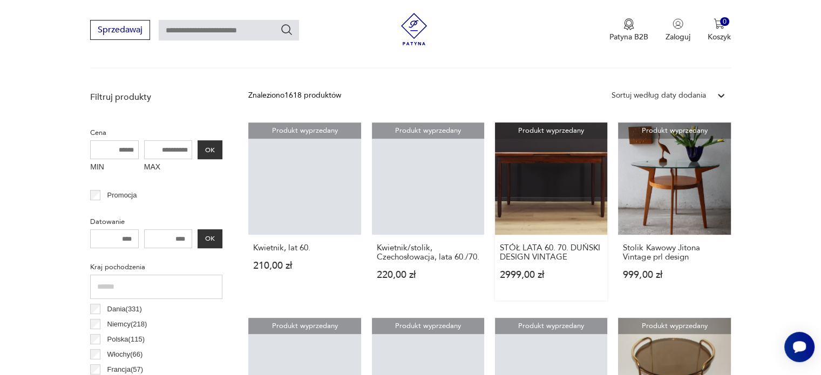
scroll to position [556, 0]
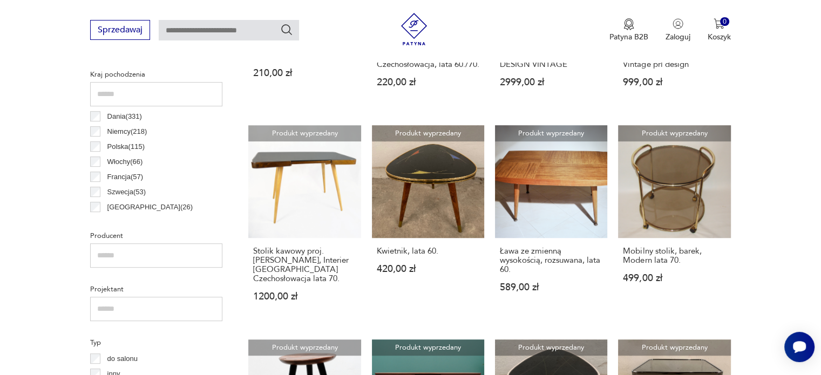
click at [119, 142] on p "Polska ( 115 )" at bounding box center [125, 147] width 37 height 12
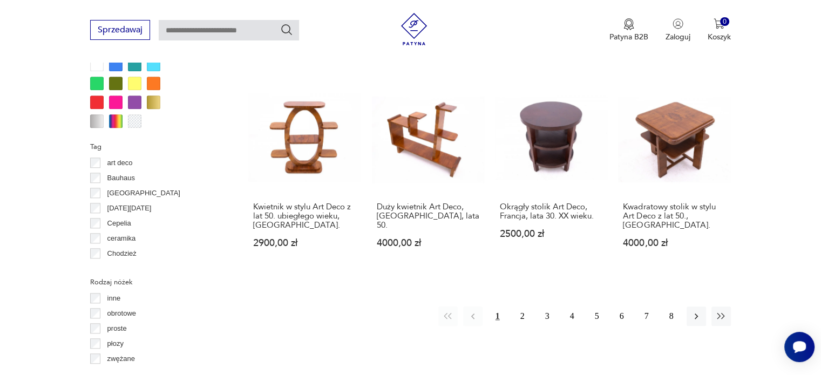
scroll to position [1042, 0]
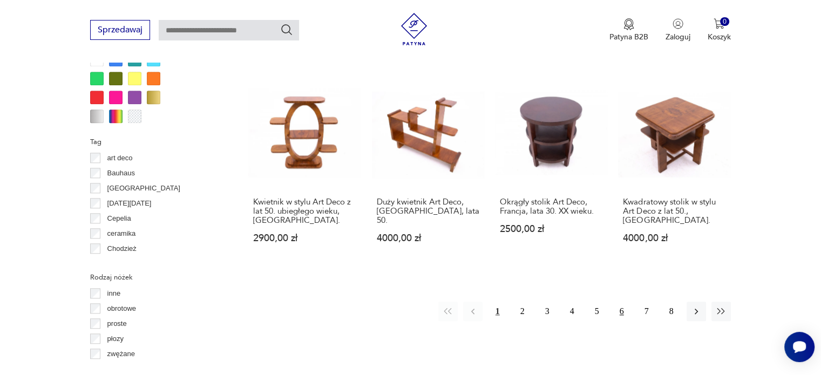
click at [619, 302] on button "6" at bounding box center [621, 311] width 19 height 19
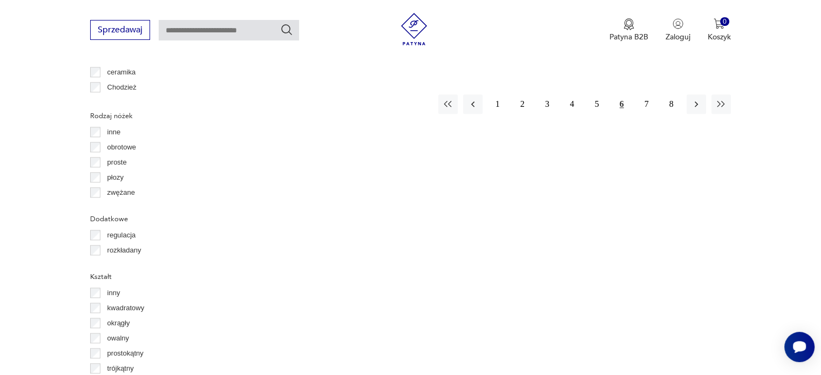
scroll to position [1204, 0]
